Goal: Task Accomplishment & Management: Use online tool/utility

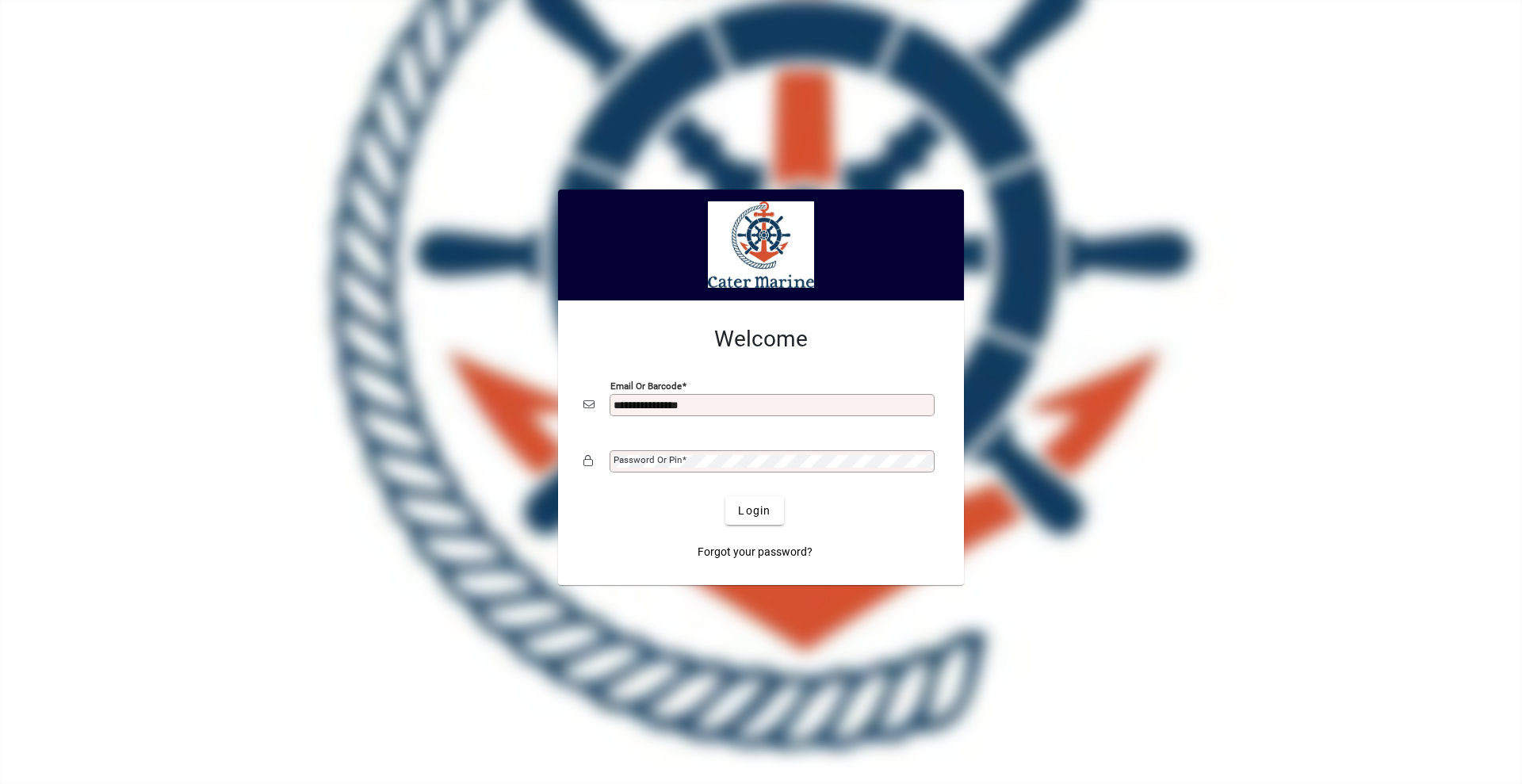
type input "**********"
click at [725, 496] on button "Login" at bounding box center [754, 510] width 58 height 28
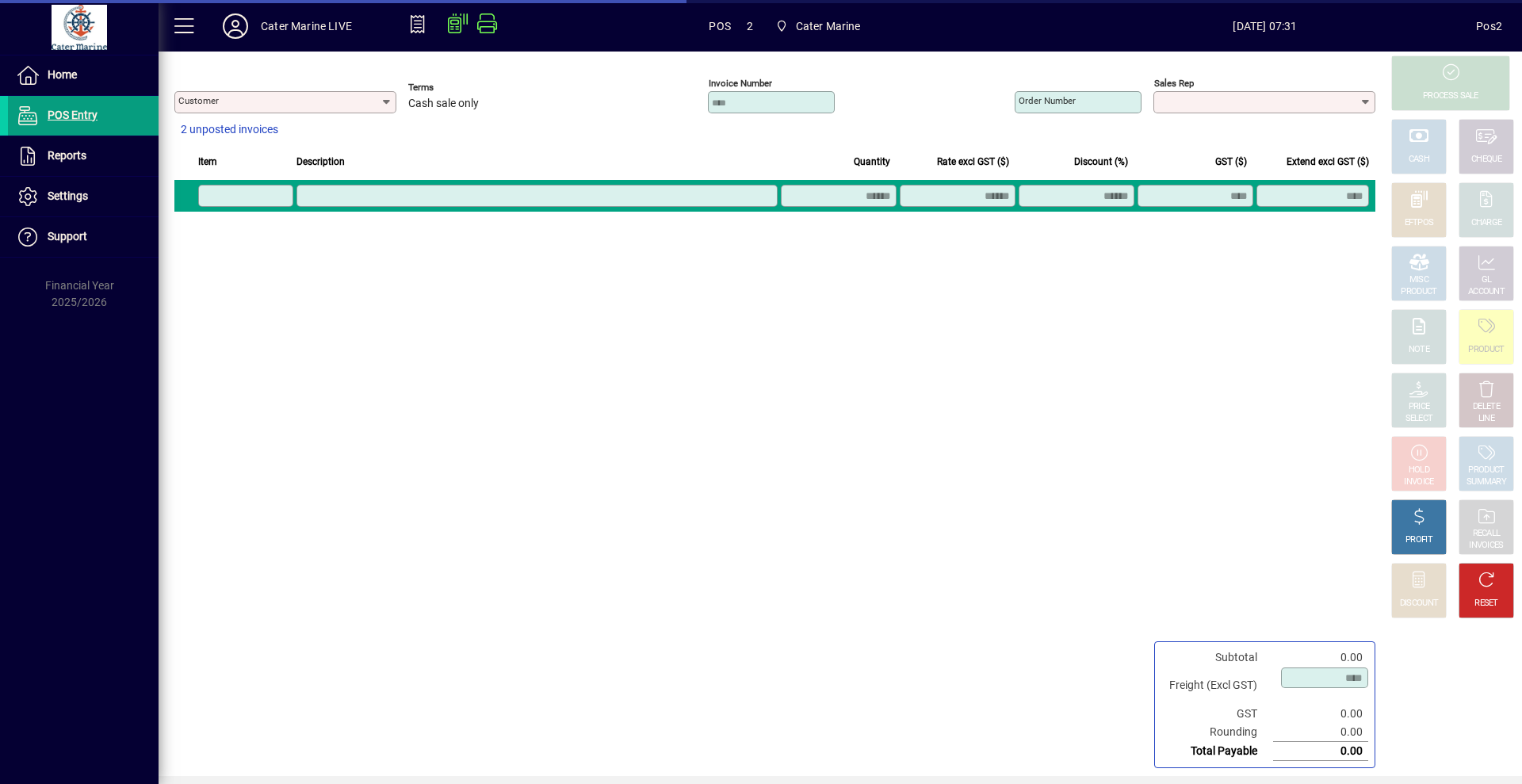
type input "**********"
